Goal: Task Accomplishment & Management: Manage account settings

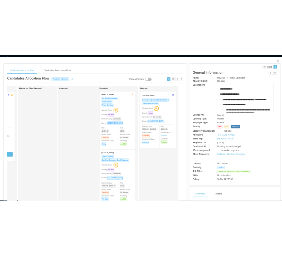
scroll to position [0, 251]
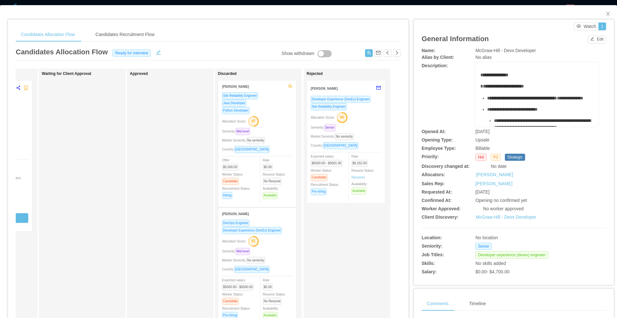
click at [359, 131] on div "Developer Experience (DevEx) Engineer Site Reliability Engineer Allocation Scor…" at bounding box center [346, 147] width 70 height 104
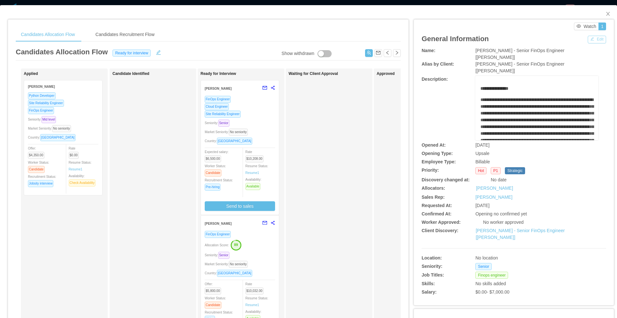
click at [282, 40] on button "Edit" at bounding box center [597, 40] width 18 height 8
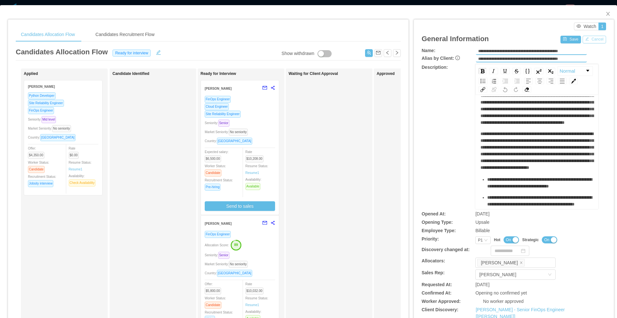
scroll to position [72, 0]
click at [282, 240] on div "Priority P1" at bounding box center [482, 240] width 15 height 8
click at [282, 254] on li "P2" at bounding box center [478, 261] width 15 height 10
click at [282, 38] on button "Save" at bounding box center [570, 40] width 20 height 8
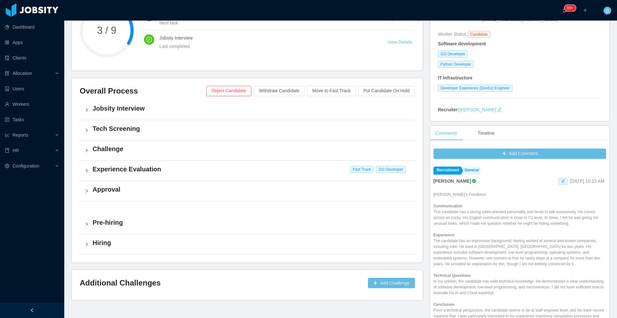
scroll to position [90, 0]
drag, startPoint x: 277, startPoint y: 202, endPoint x: 306, endPoint y: 163, distance: 48.5
click at [306, 163] on div "Jobsity Interview Tech Screening Challenge Experience Evaluation Fast Track GO …" at bounding box center [247, 177] width 335 height 155
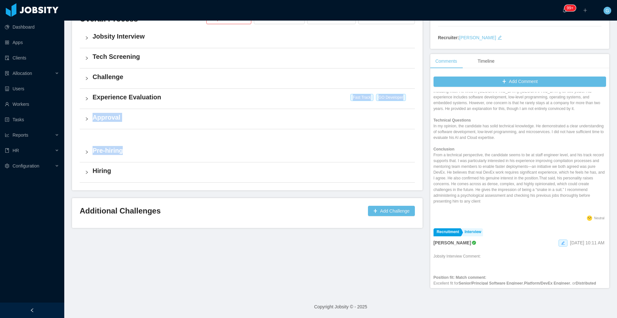
scroll to position [84, 0]
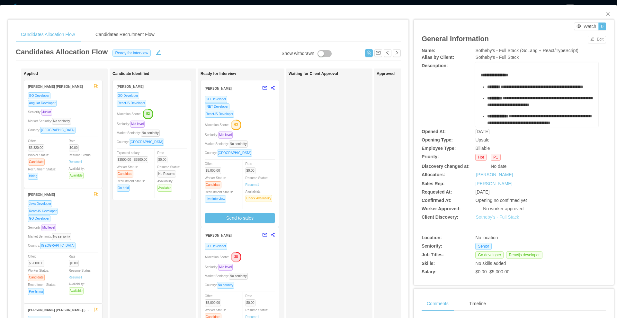
click at [486, 219] on link "Sotheby's - Full Stack" at bounding box center [497, 216] width 43 height 5
click at [494, 218] on link "Sotheby's - Full Stack" at bounding box center [497, 216] width 43 height 5
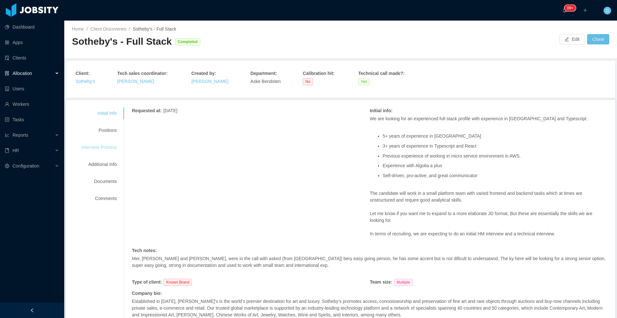
click at [114, 147] on div "Interview Process" at bounding box center [99, 147] width 51 height 12
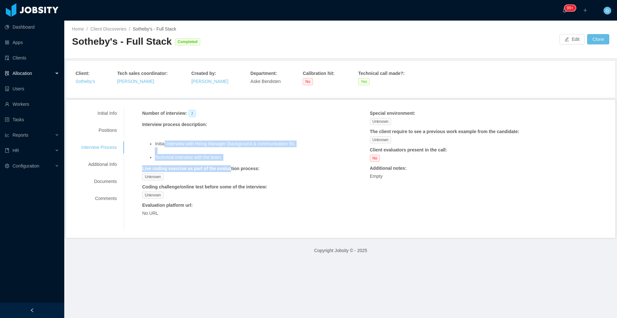
drag, startPoint x: 226, startPoint y: 161, endPoint x: 164, endPoint y: 145, distance: 63.8
click at [164, 145] on div "Number of interview : 2 Interview process description : Initial interview with …" at bounding box center [237, 165] width 190 height 110
click at [164, 145] on li "Initial interview with Hiring Manager (background & communication fit)." at bounding box center [243, 146] width 177 height 13
drag, startPoint x: 153, startPoint y: 144, endPoint x: 242, endPoint y: 157, distance: 89.4
click at [242, 157] on ul "Initial interview with Hiring Manager (background & communication fit). Technic…" at bounding box center [237, 150] width 190 height 20
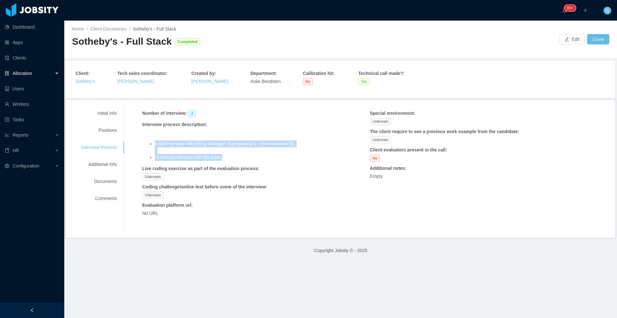
copy ul "Initial interview with Hiring Manager (background & communication fit). Technic…"
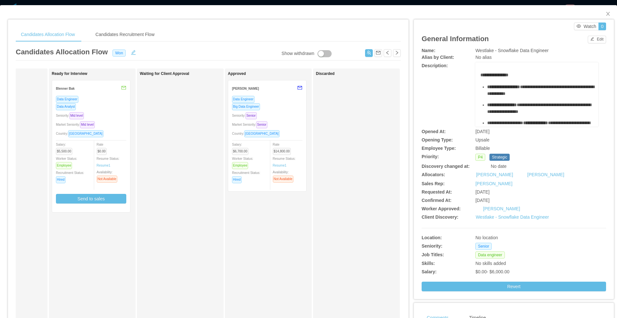
scroll to position [0, 149]
click at [605, 12] on icon "icon: close" at bounding box center [607, 13] width 5 height 5
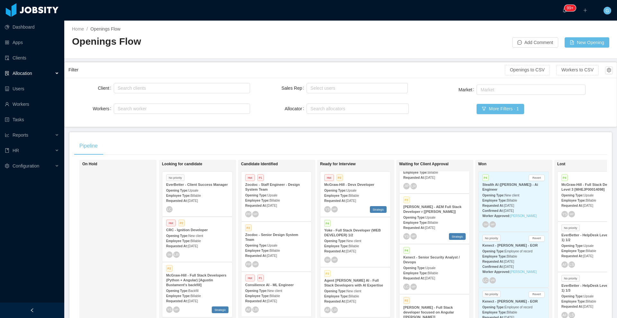
scroll to position [72, 0]
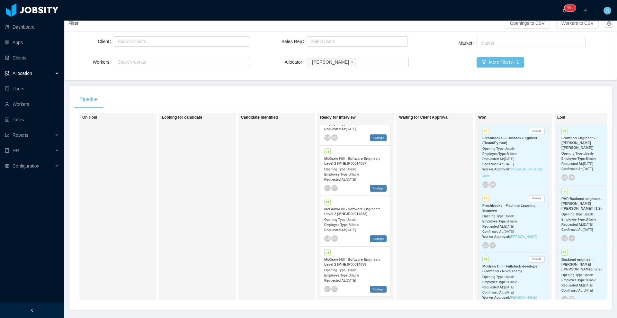
scroll to position [72, 0]
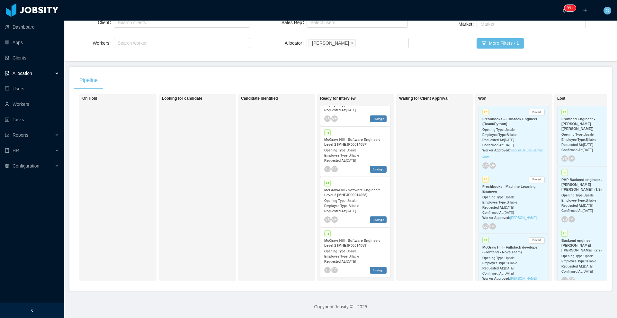
click at [367, 253] on div "Employee Type: Billable" at bounding box center [355, 256] width 62 height 7
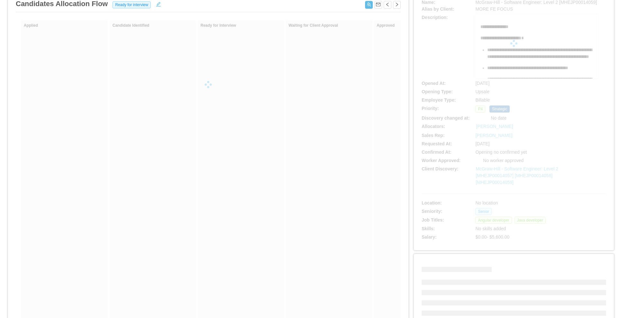
scroll to position [49, 0]
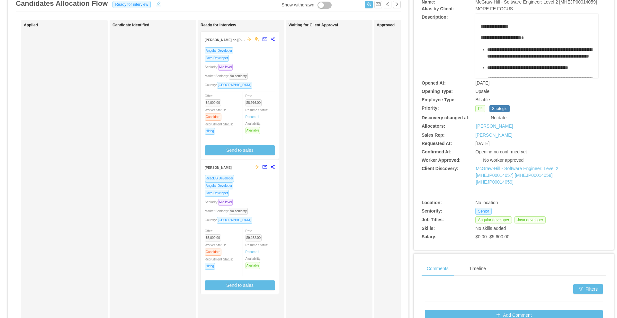
click at [256, 199] on div "Seniority: Mid level" at bounding box center [240, 201] width 70 height 7
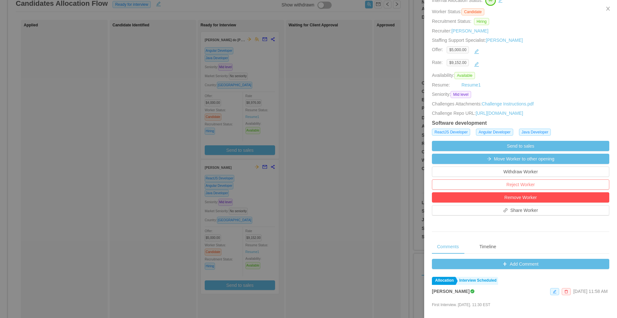
scroll to position [81, 0]
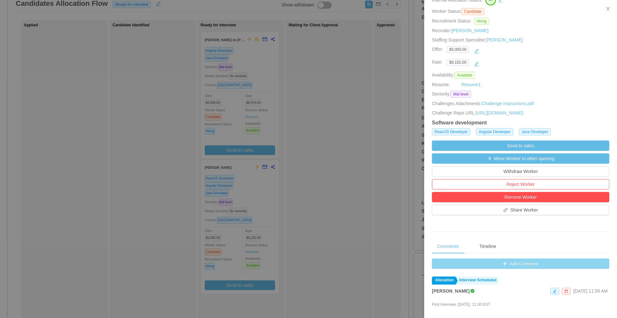
click at [504, 269] on button "Add Comment" at bounding box center [520, 263] width 177 height 10
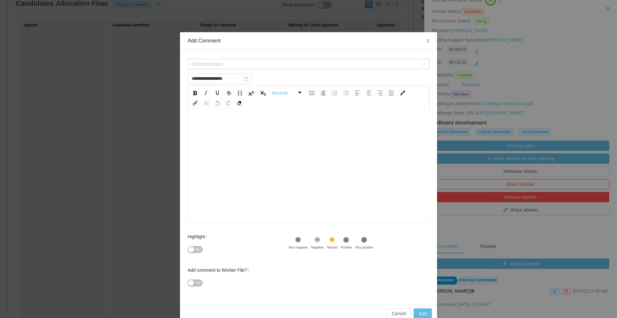
click at [225, 59] on span "Comment types" at bounding box center [307, 64] width 230 height 10
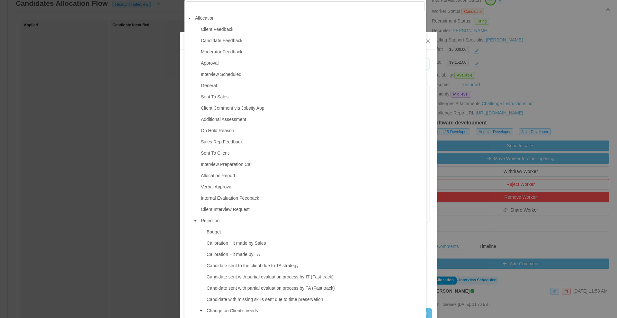
click at [237, 49] on span "Moderator Feedback" at bounding box center [221, 51] width 41 height 5
type input "**********"
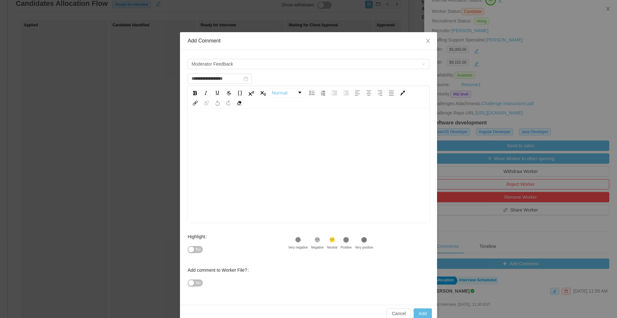
click at [239, 121] on div "rdw-editor" at bounding box center [309, 125] width 232 height 13
click at [189, 248] on button "No" at bounding box center [195, 249] width 15 height 7
click at [195, 287] on div "No" at bounding box center [238, 282] width 101 height 13
click at [196, 281] on span "No" at bounding box center [198, 283] width 5 height 6
click at [422, 311] on button "Add" at bounding box center [423, 313] width 18 height 10
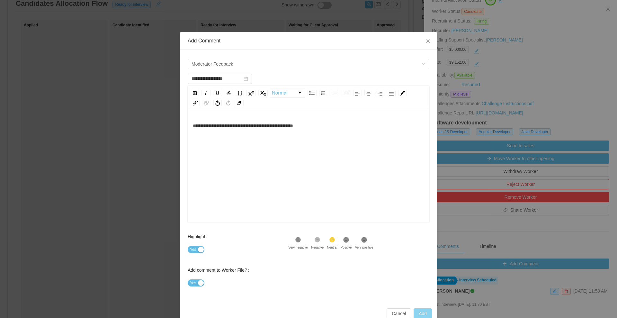
type input "**********"
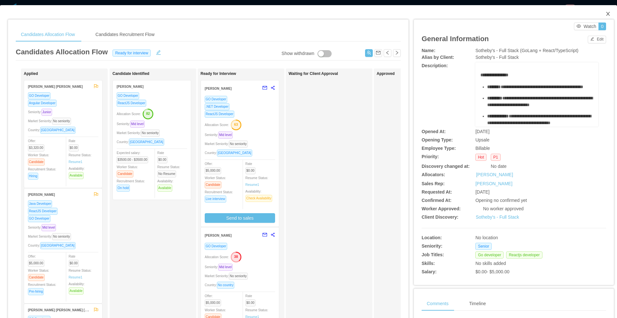
click at [605, 13] on span "Close" at bounding box center [608, 14] width 18 height 18
